Goal: Communication & Community: Answer question/provide support

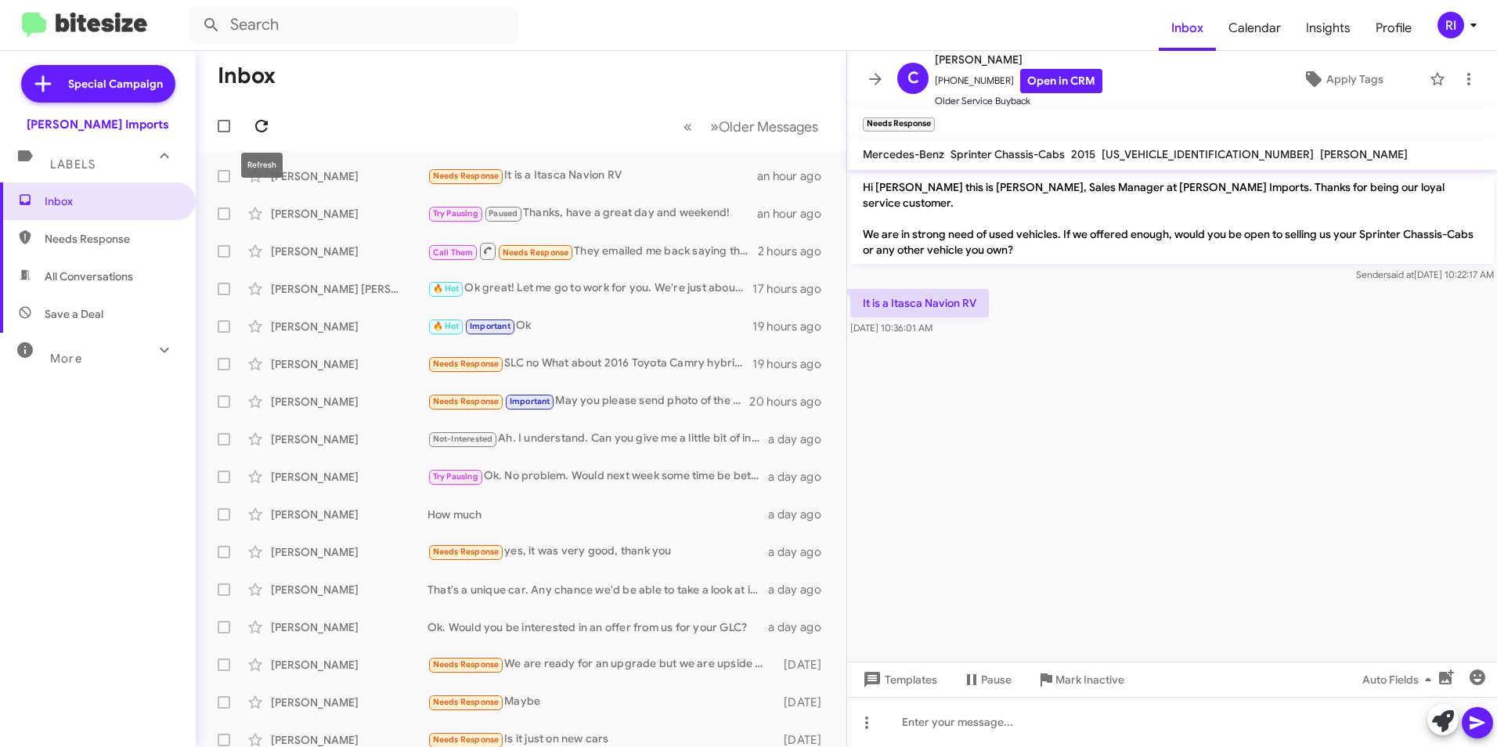
click at [255, 119] on icon at bounding box center [261, 126] width 19 height 19
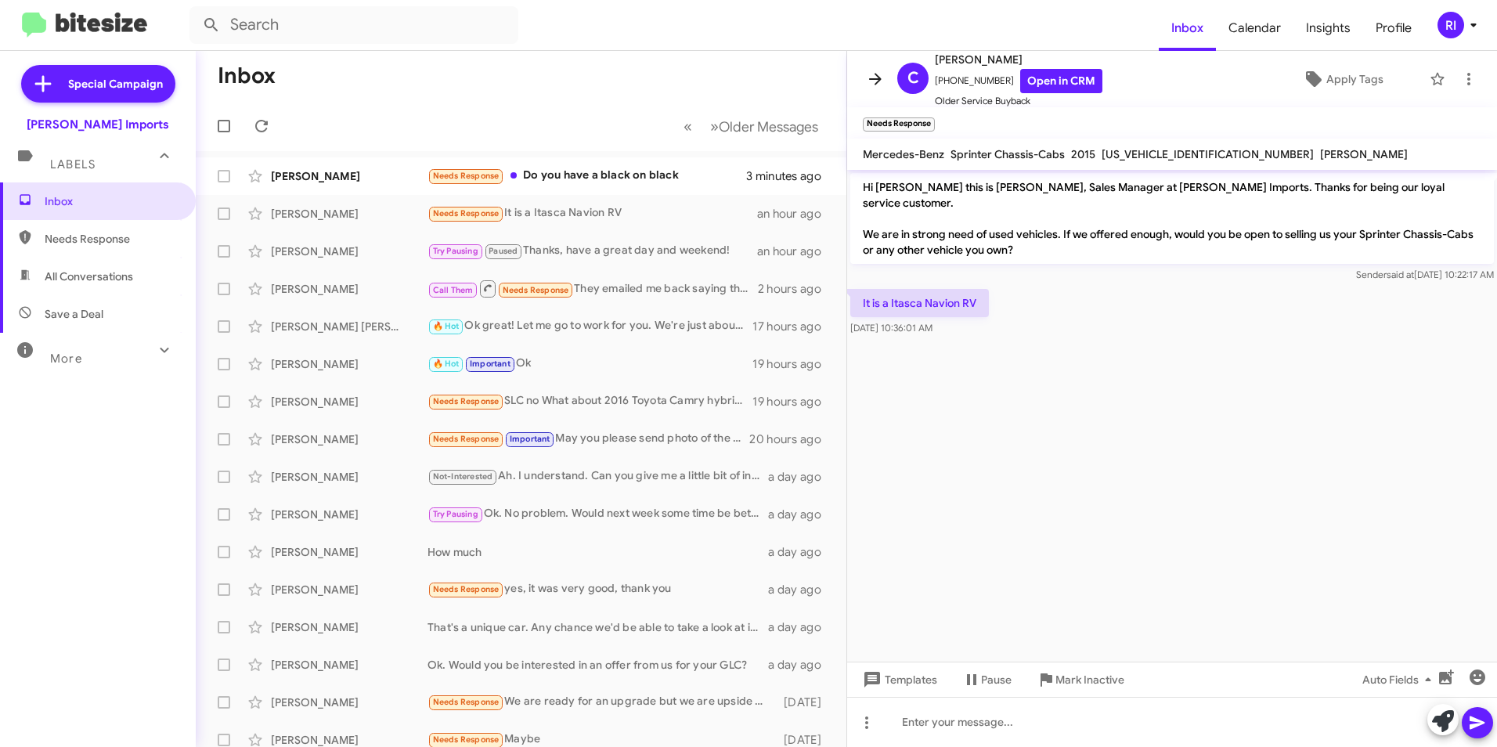
click at [872, 74] on icon at bounding box center [875, 79] width 19 height 19
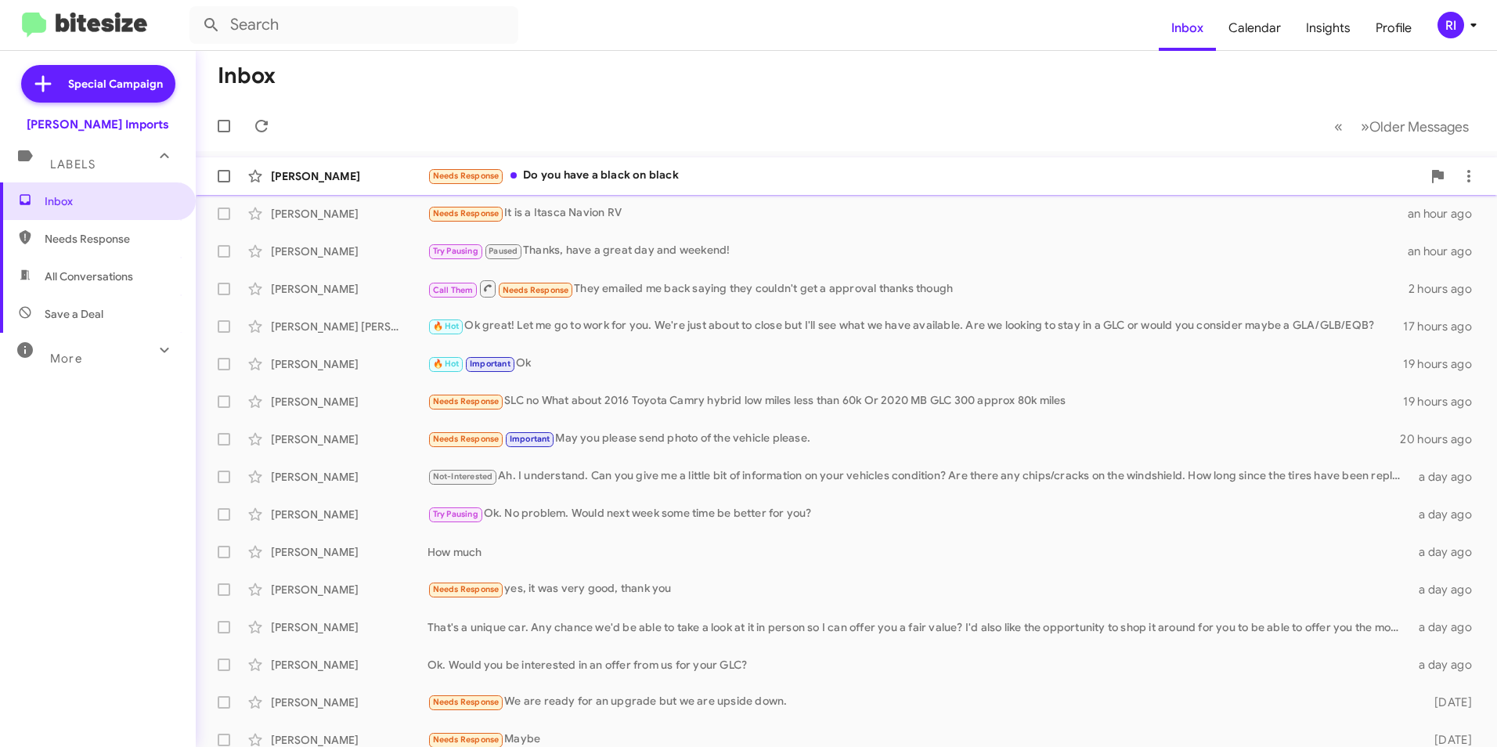
click at [572, 181] on div "Needs Response Do you have a black on black" at bounding box center [925, 176] width 995 height 18
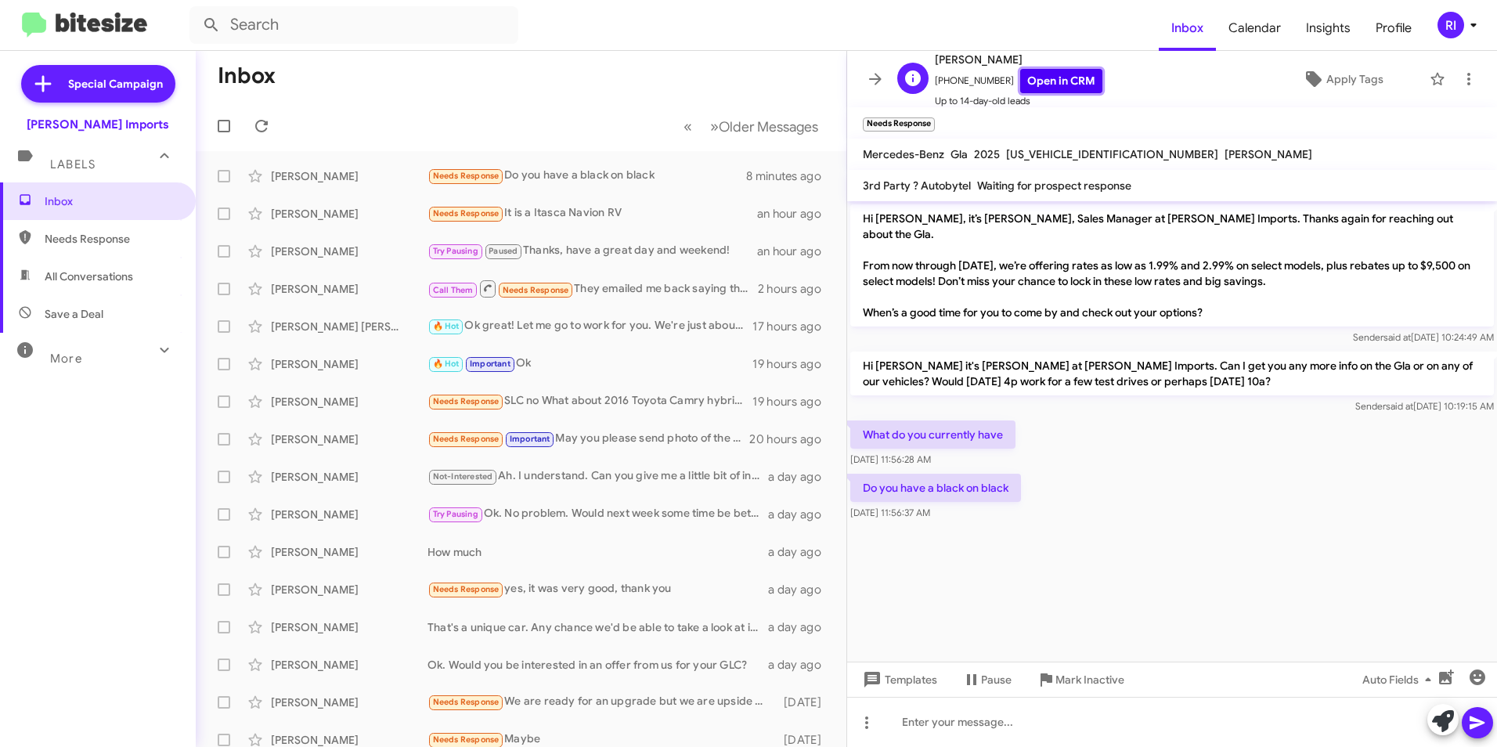
click at [1057, 80] on link "Open in CRM" at bounding box center [1061, 81] width 82 height 24
click at [977, 724] on div at bounding box center [1172, 722] width 650 height 50
click at [1475, 722] on icon at bounding box center [1477, 722] width 19 height 19
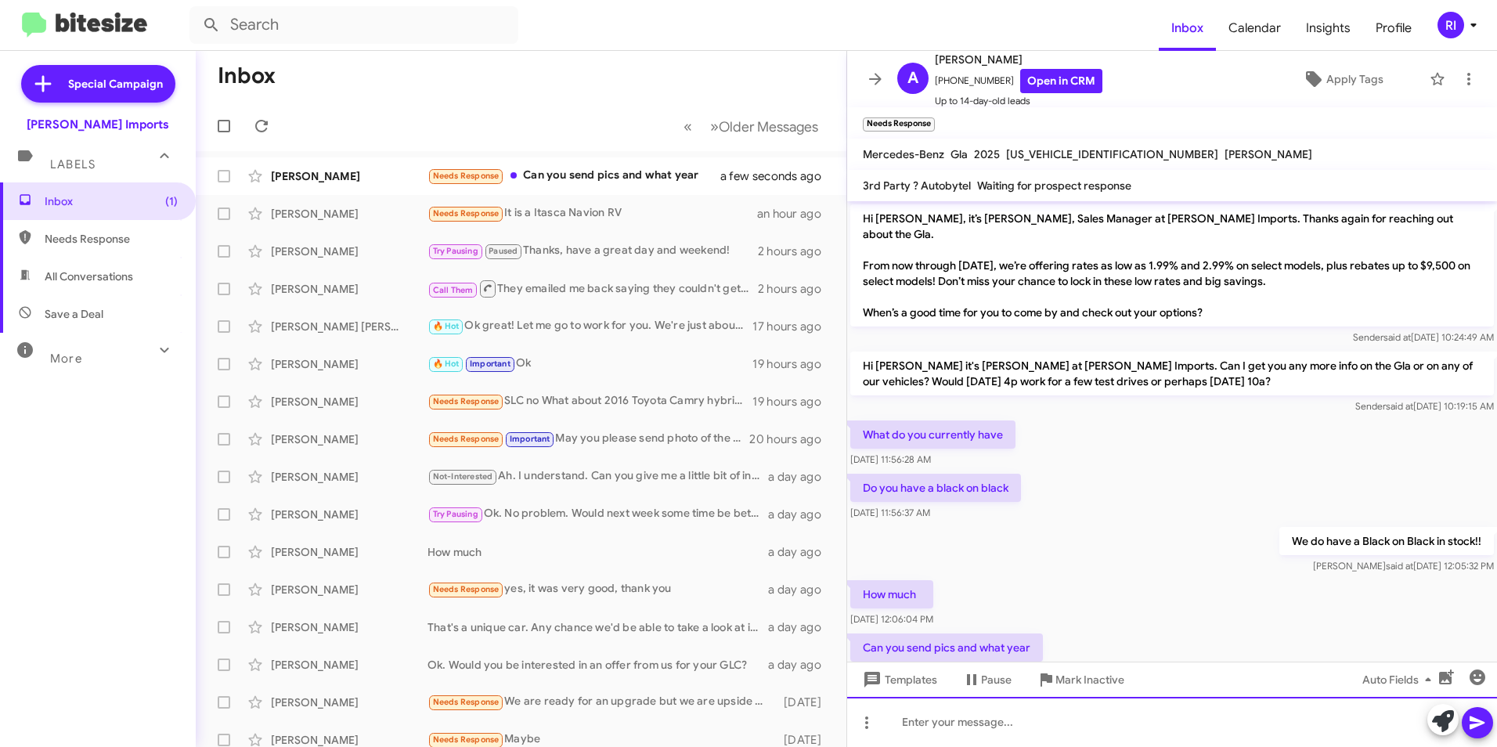
scroll to position [34, 0]
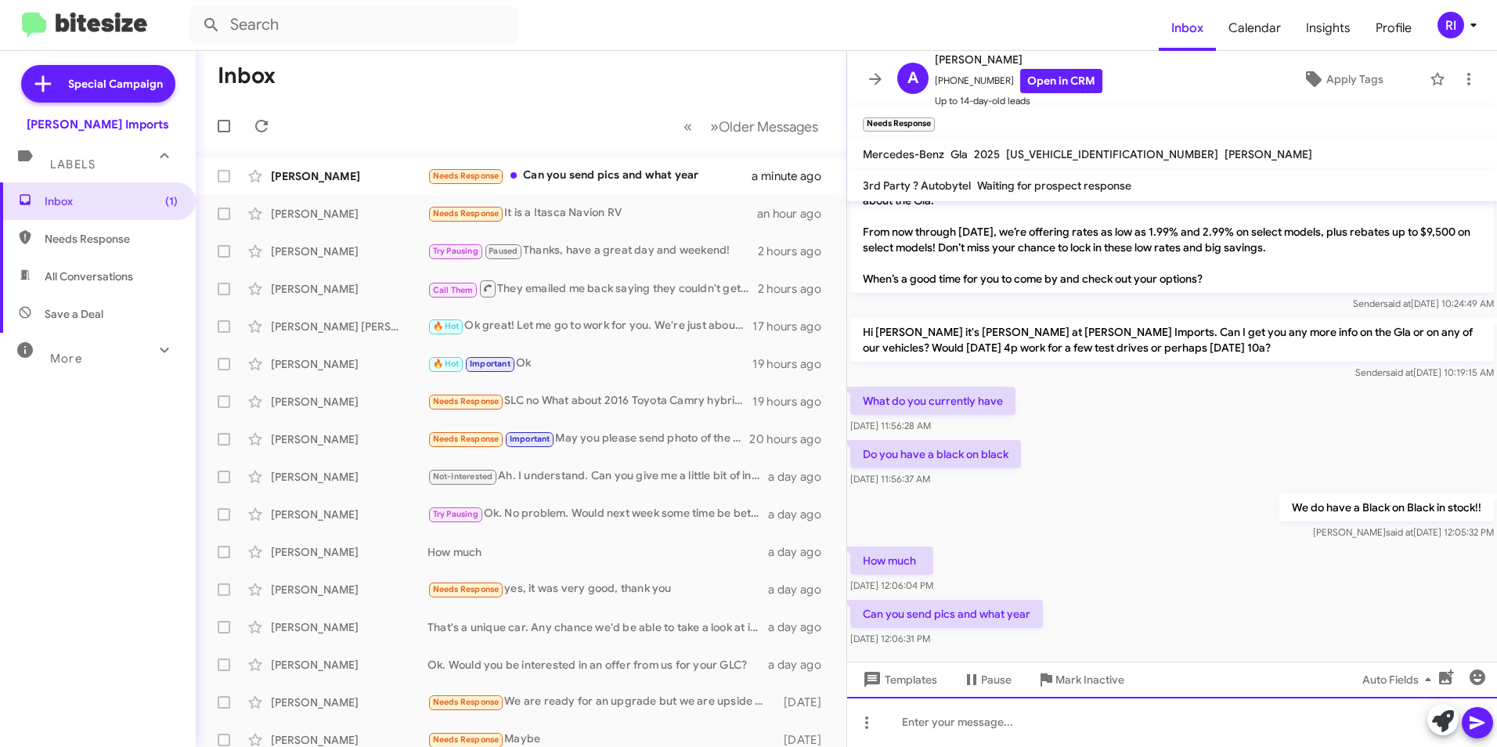
click at [998, 713] on div at bounding box center [1172, 722] width 650 height 50
click at [262, 125] on icon at bounding box center [261, 126] width 19 height 19
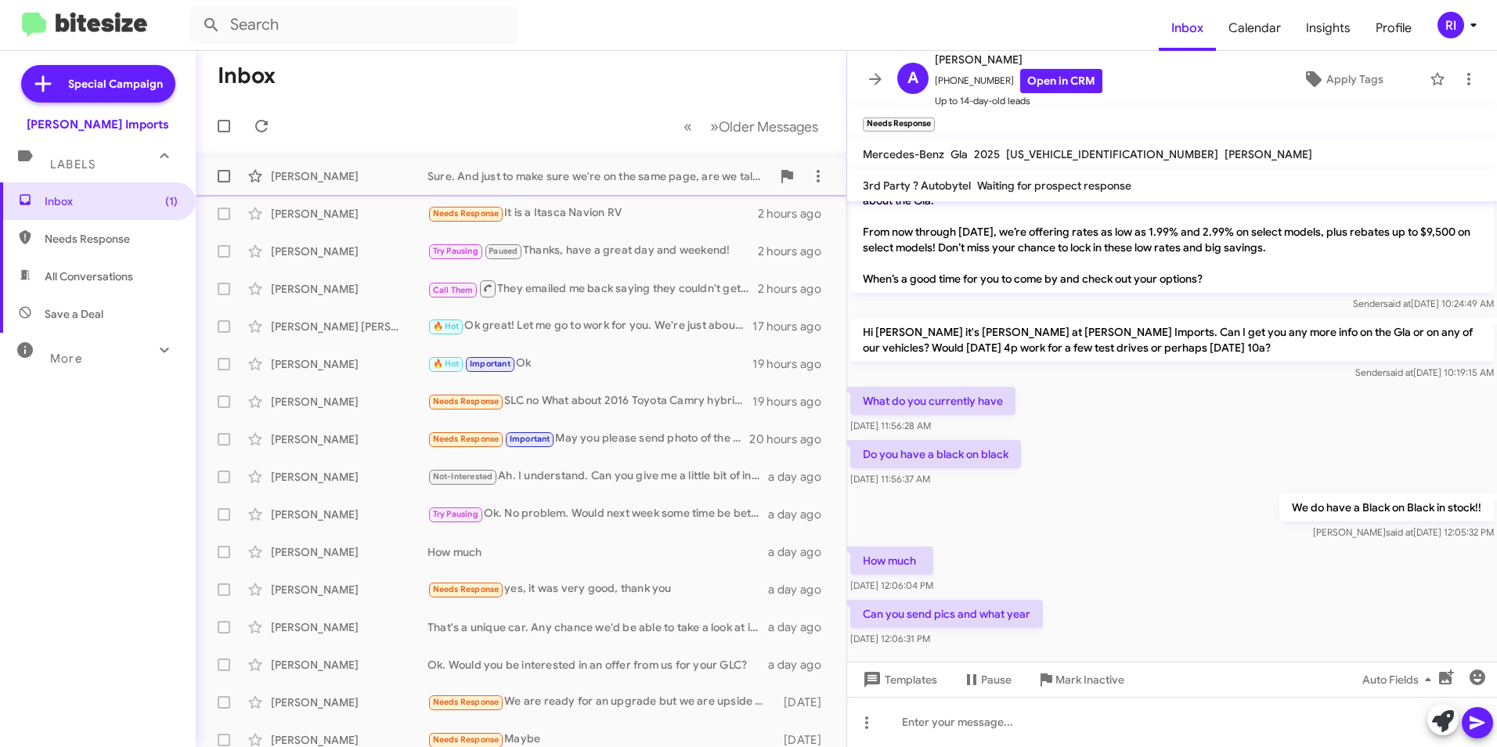
click at [585, 176] on div "Sure. And just to make sure we're on the same page, are we talking about a new …" at bounding box center [600, 176] width 344 height 16
click at [606, 176] on div "Sure. And just to make sure we're on the same page, are we talking about a new …" at bounding box center [600, 176] width 344 height 16
click at [869, 81] on icon at bounding box center [875, 79] width 19 height 19
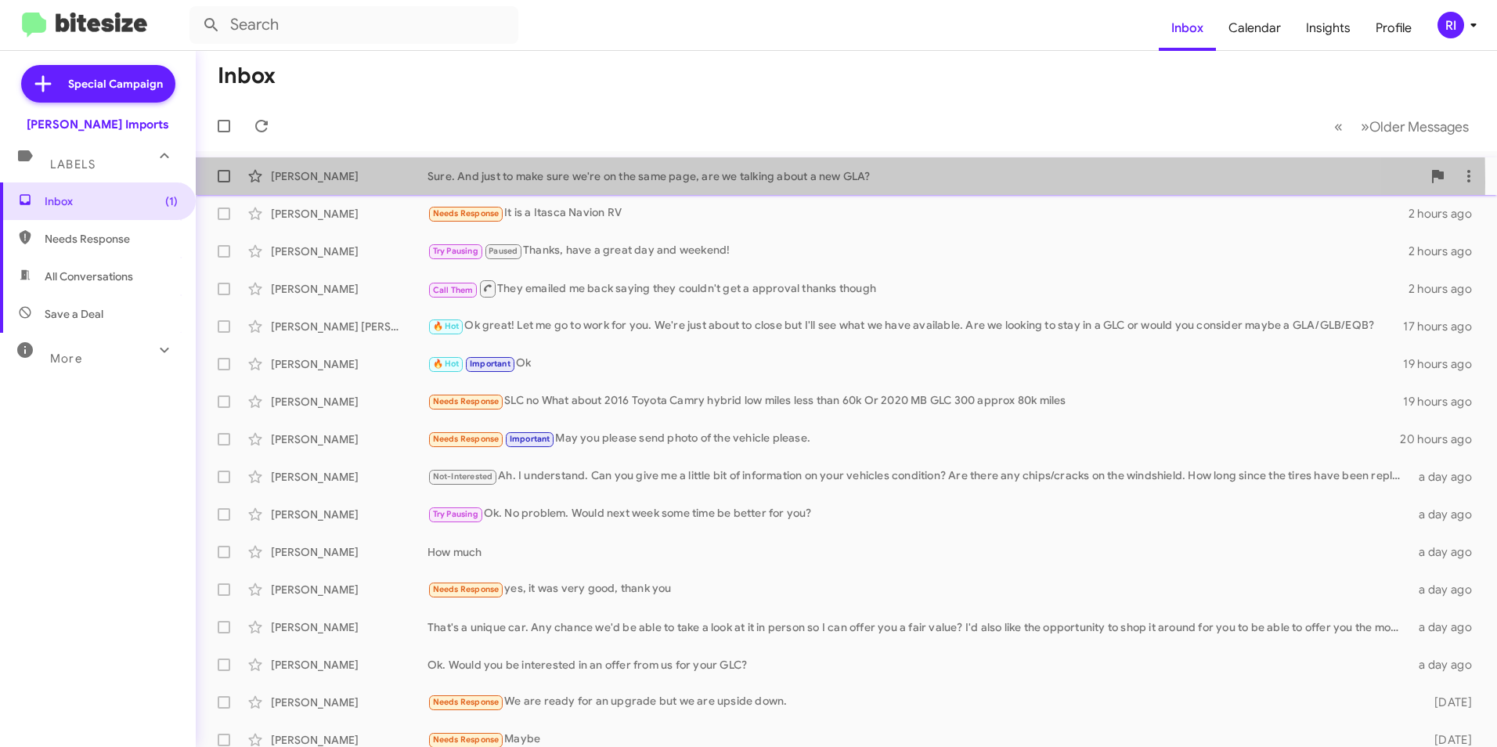
click at [538, 182] on div "Sure. And just to make sure we're on the same page, are we talking about a new …" at bounding box center [925, 176] width 995 height 16
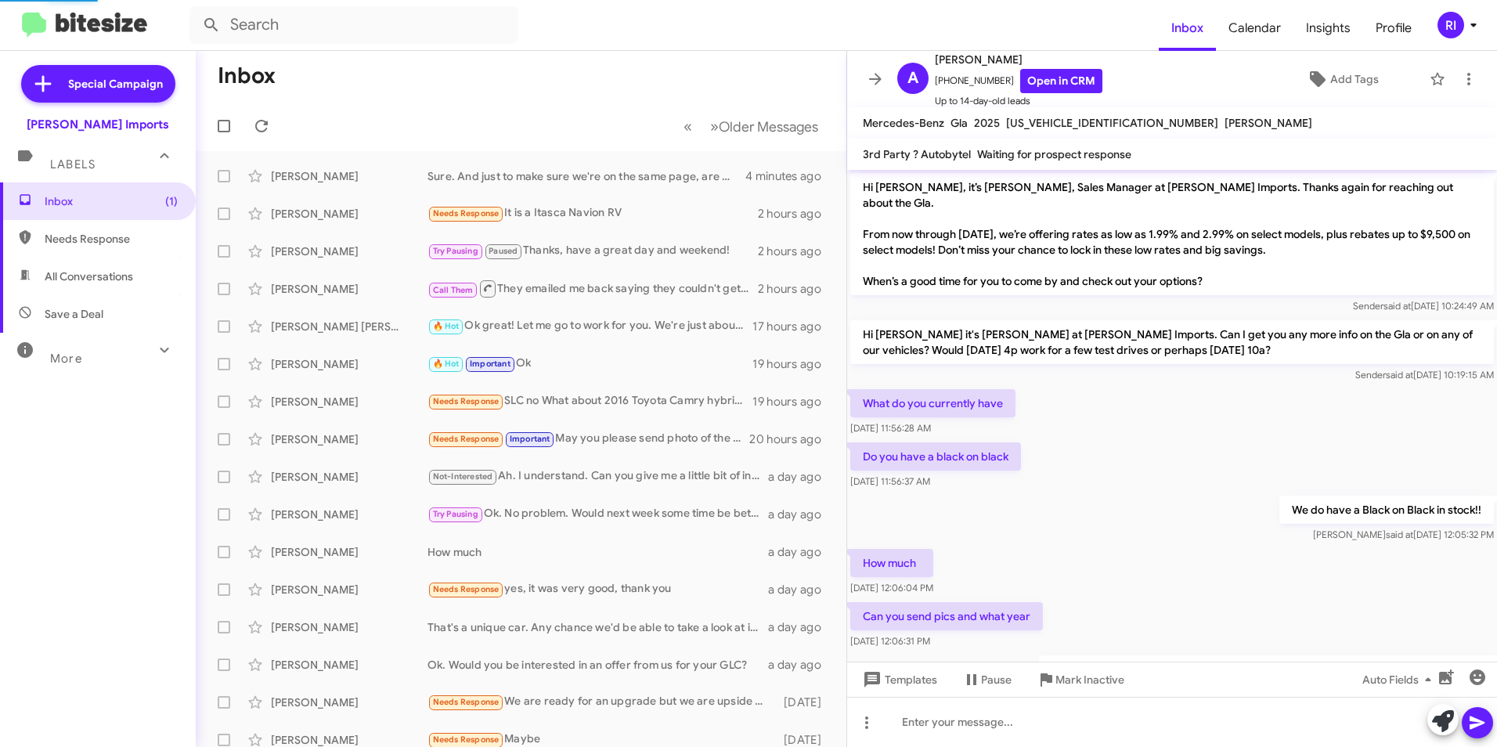
scroll to position [60, 0]
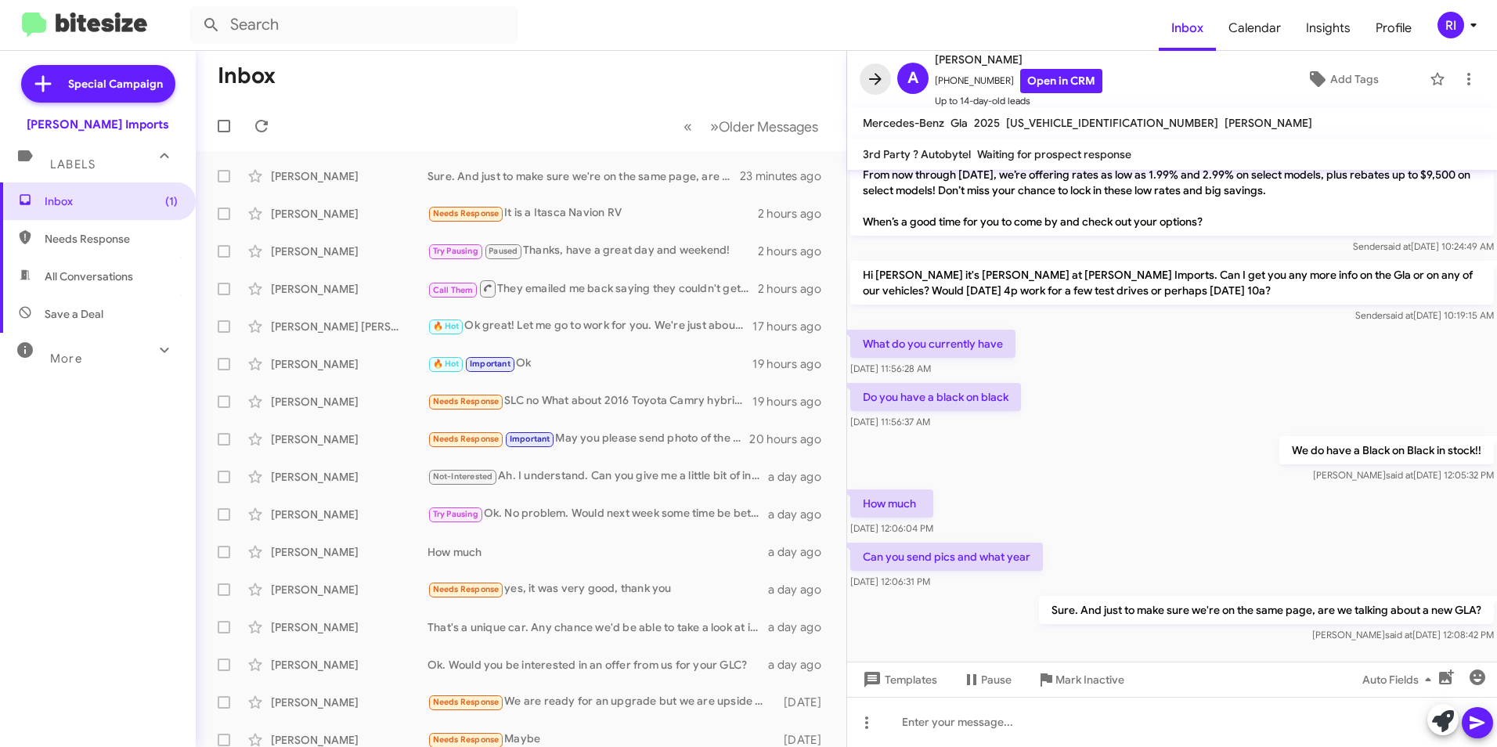
click at [876, 78] on icon at bounding box center [875, 79] width 19 height 19
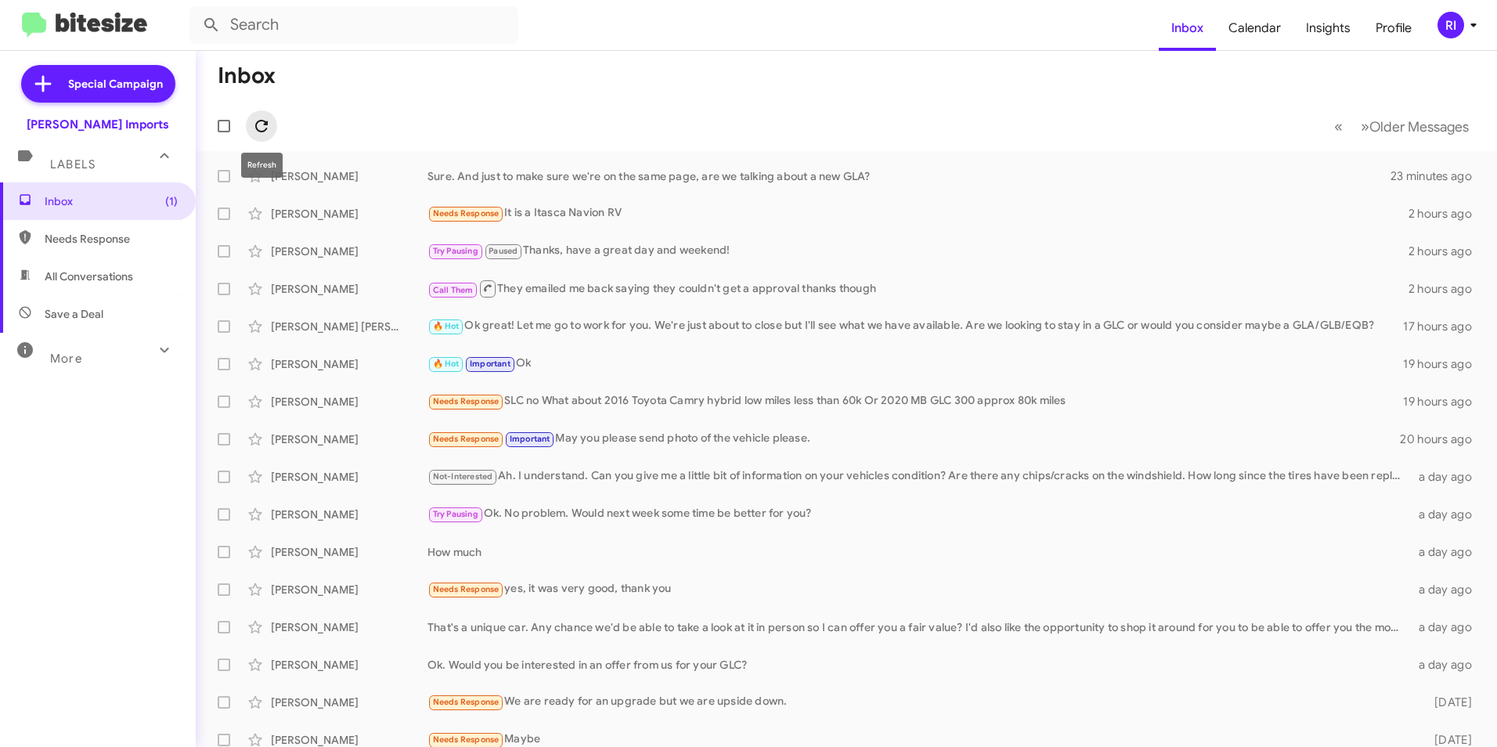
click at [265, 130] on icon at bounding box center [261, 126] width 13 height 13
click at [627, 176] on div "Needs Response Important Depends on the price" at bounding box center [925, 176] width 995 height 18
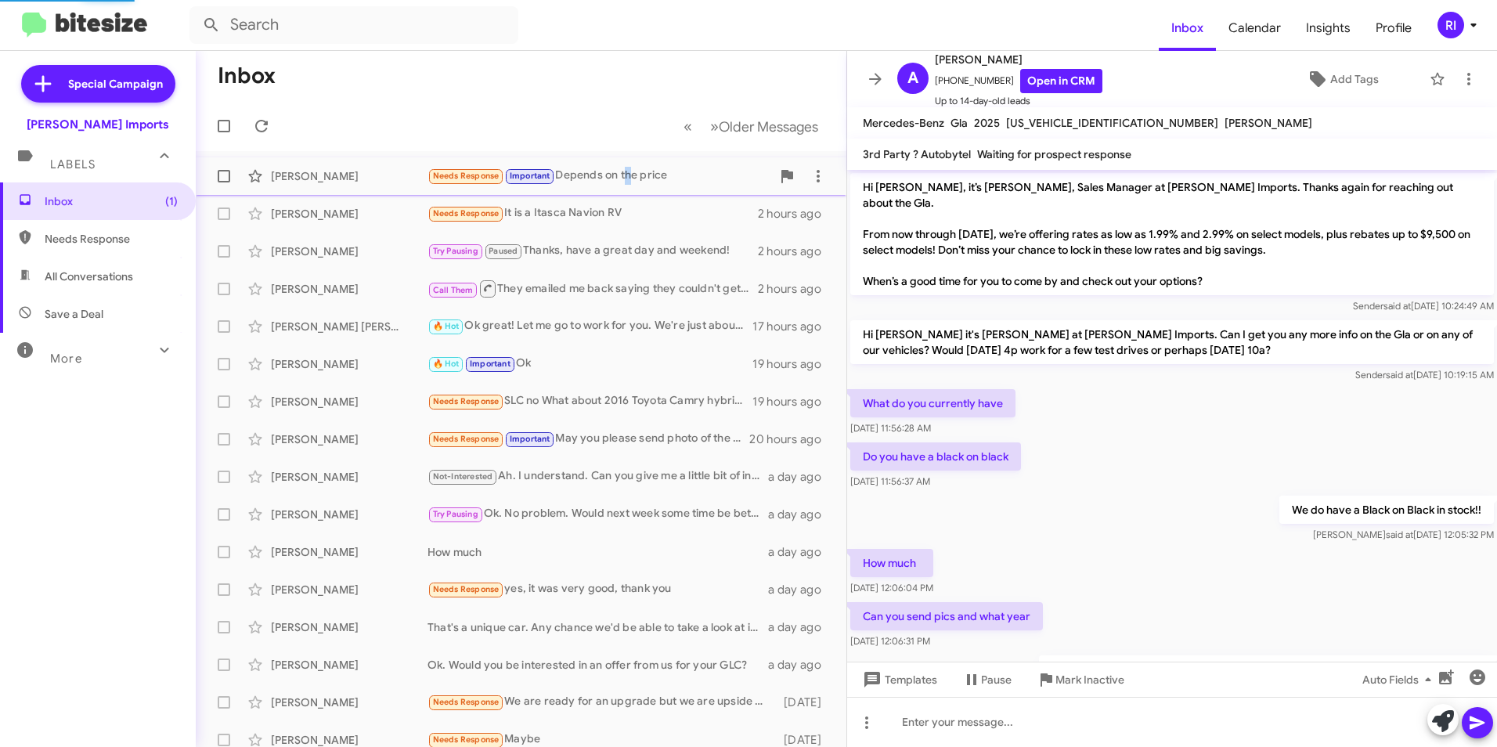
scroll to position [117, 0]
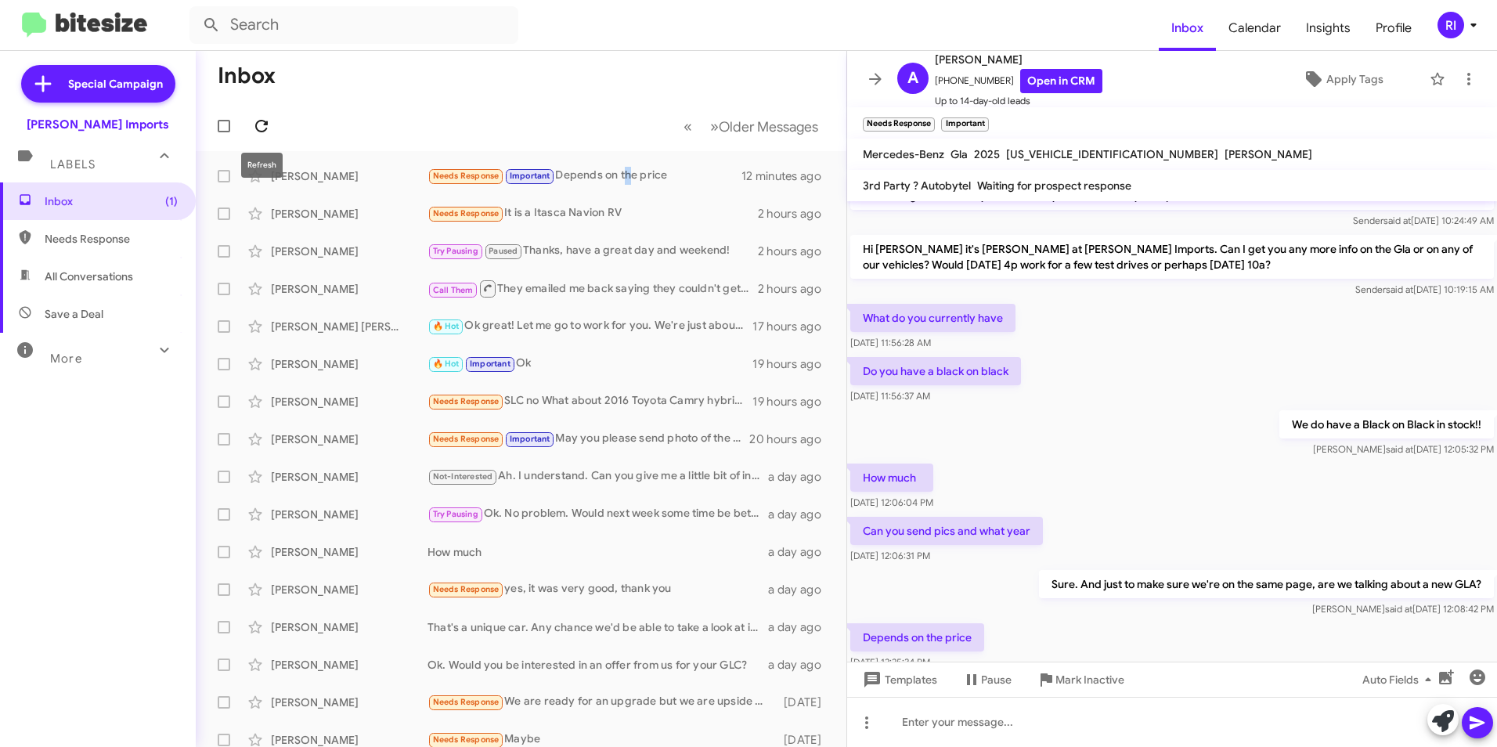
click at [258, 120] on icon at bounding box center [261, 126] width 19 height 19
click at [265, 131] on icon at bounding box center [261, 126] width 13 height 13
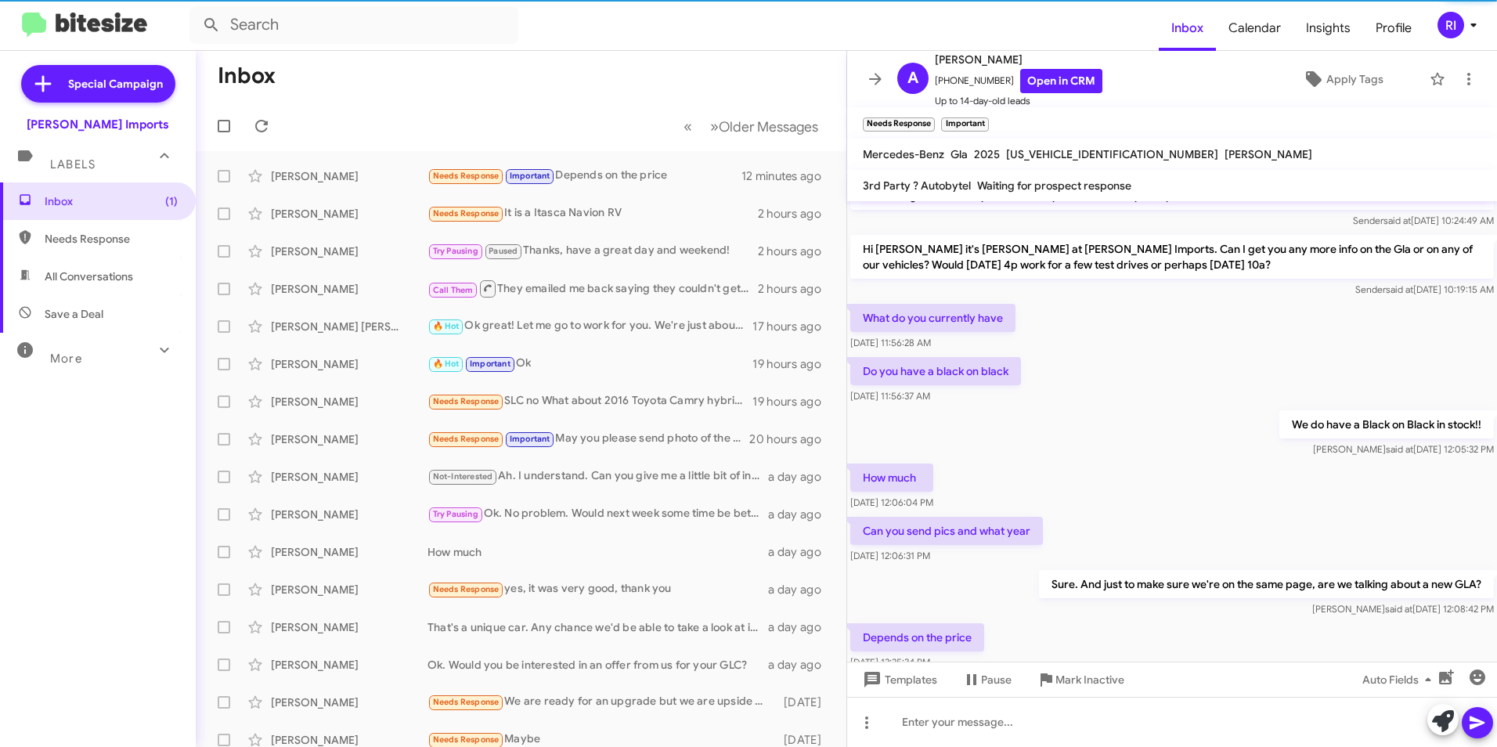
click at [624, 124] on mat-toolbar-row "« Previous » Next Older Messages" at bounding box center [521, 126] width 651 height 50
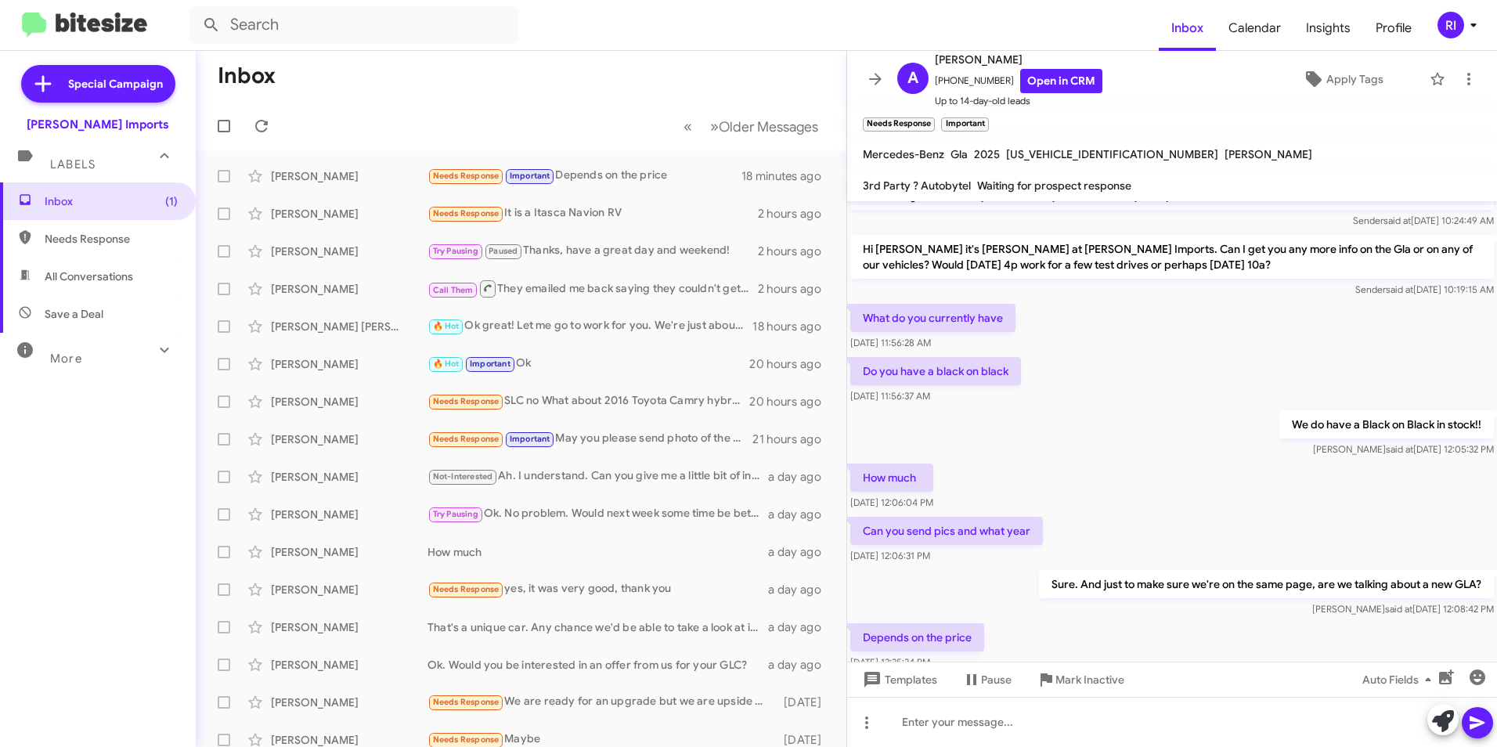
scroll to position [148, 0]
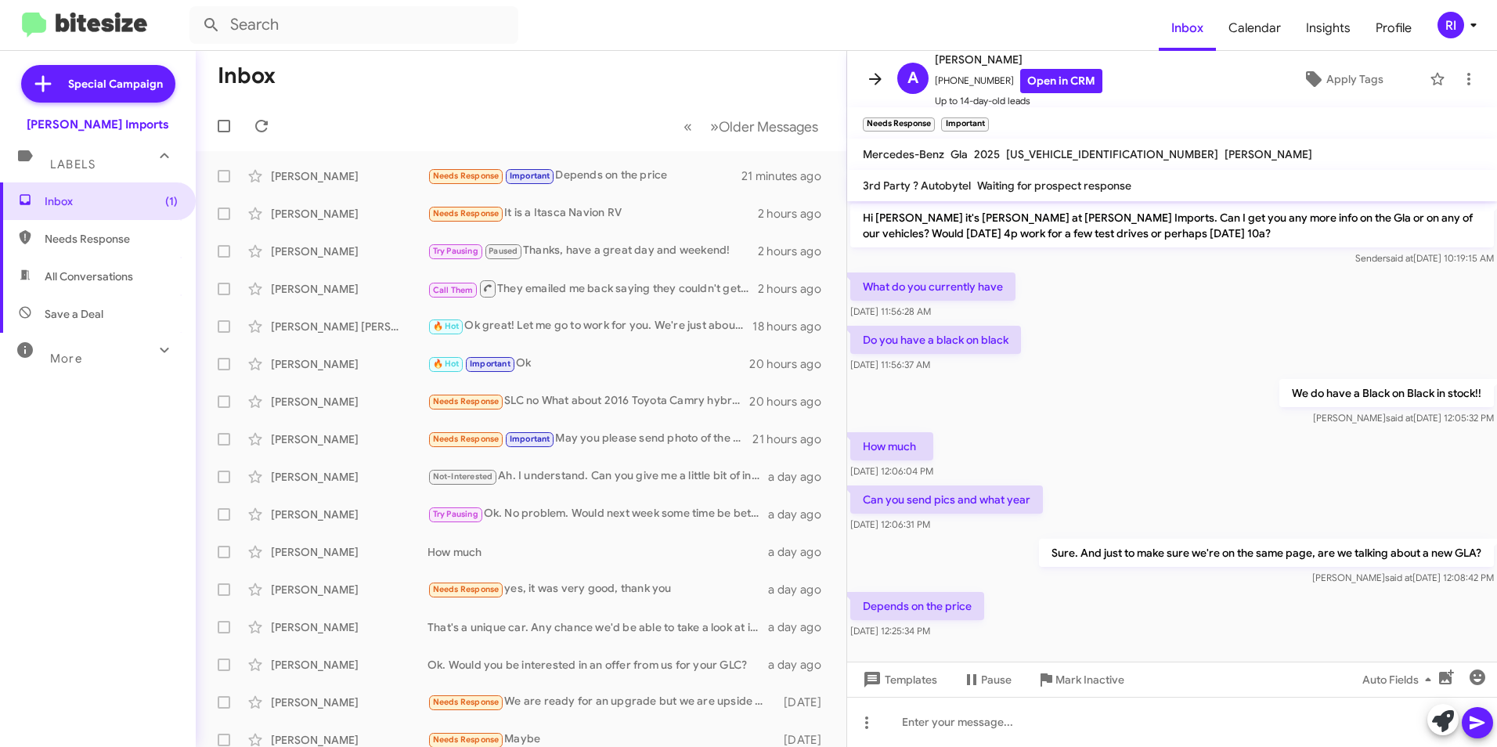
click at [874, 70] on icon at bounding box center [875, 79] width 19 height 19
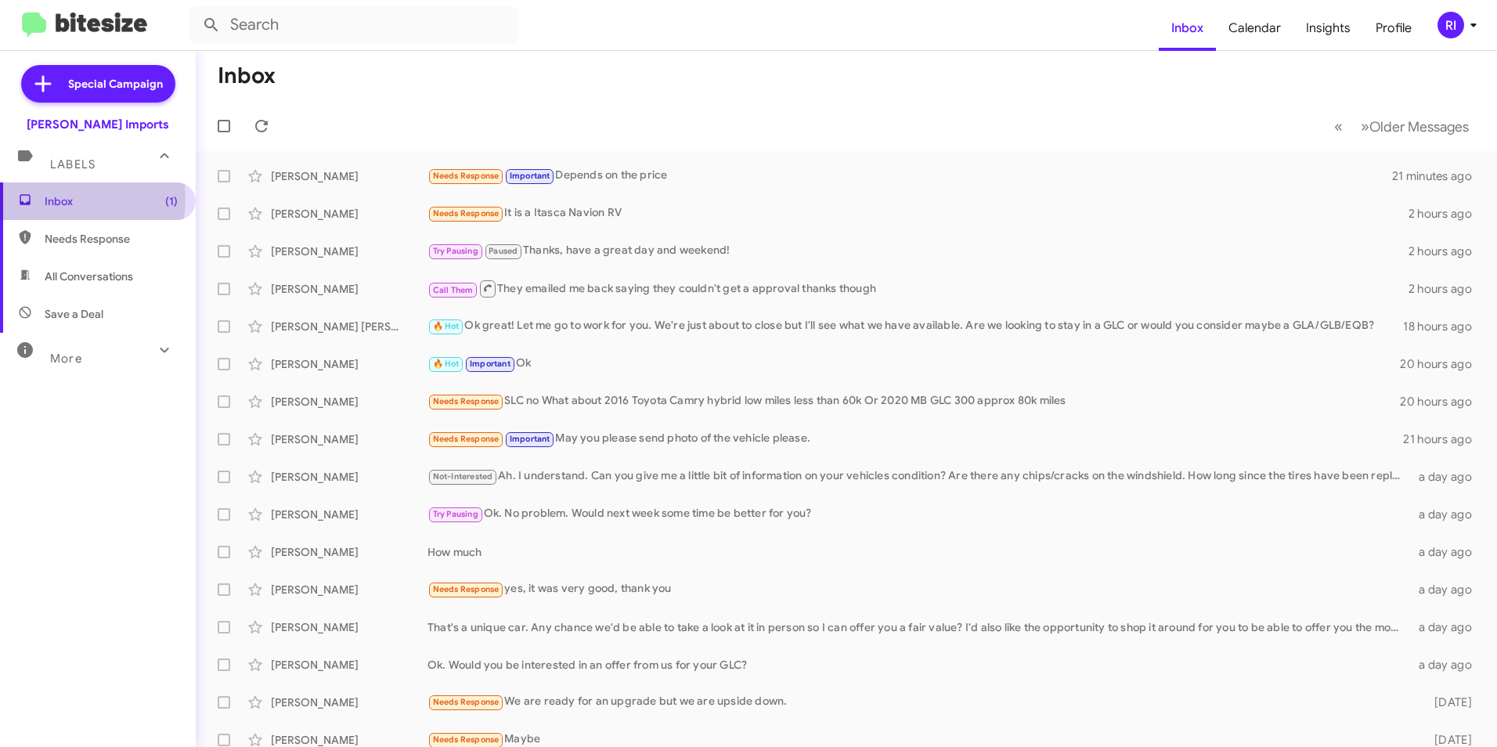
click at [67, 199] on span "Inbox (1)" at bounding box center [111, 201] width 133 height 16
click at [266, 121] on icon at bounding box center [261, 126] width 19 height 19
